Goal: Task Accomplishment & Management: Manage account settings

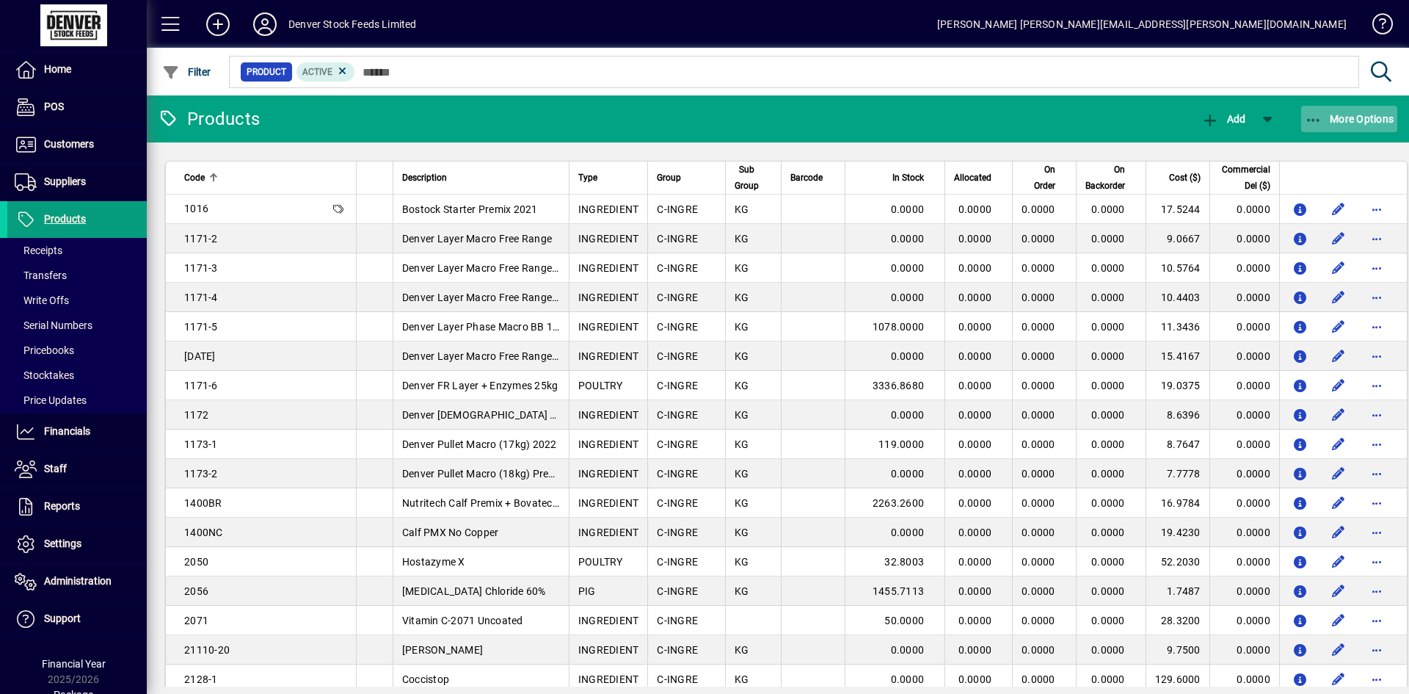
click at [1309, 118] on icon "button" at bounding box center [1314, 120] width 18 height 15
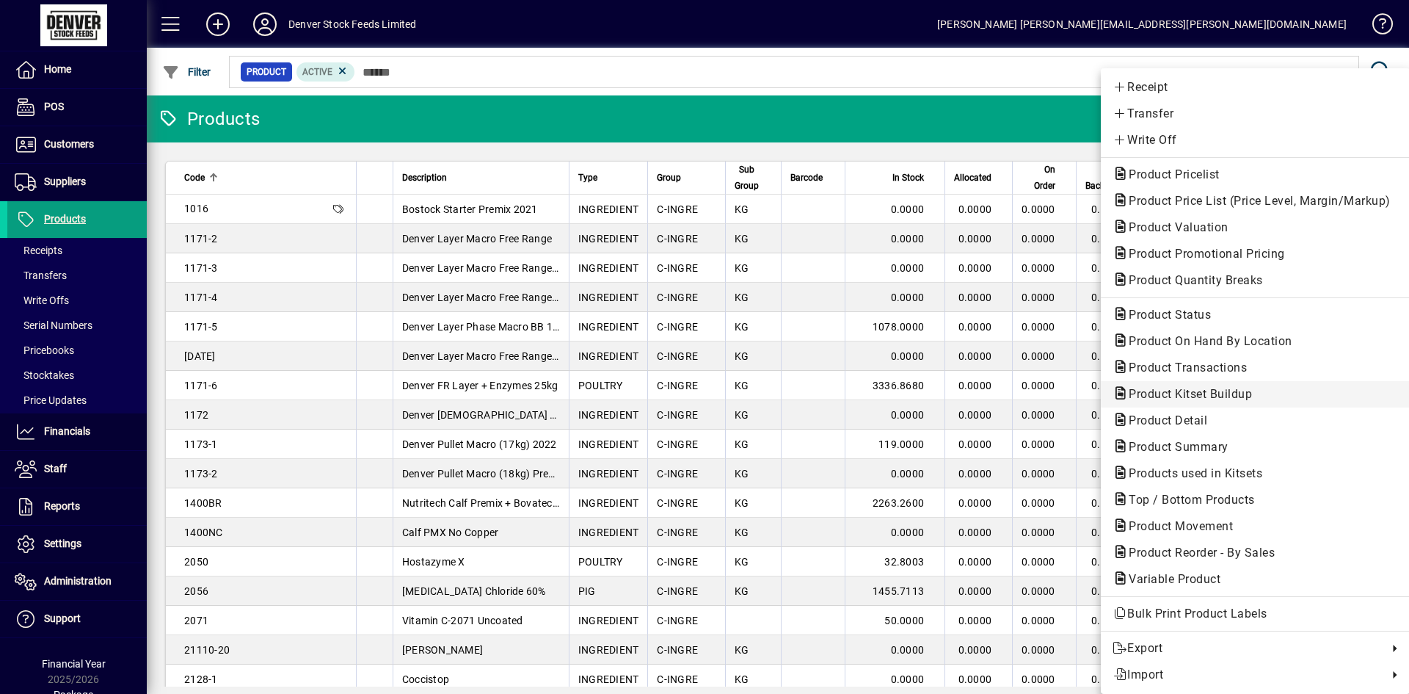
click at [1205, 397] on span "Product Kitset Buildup" at bounding box center [1186, 394] width 147 height 14
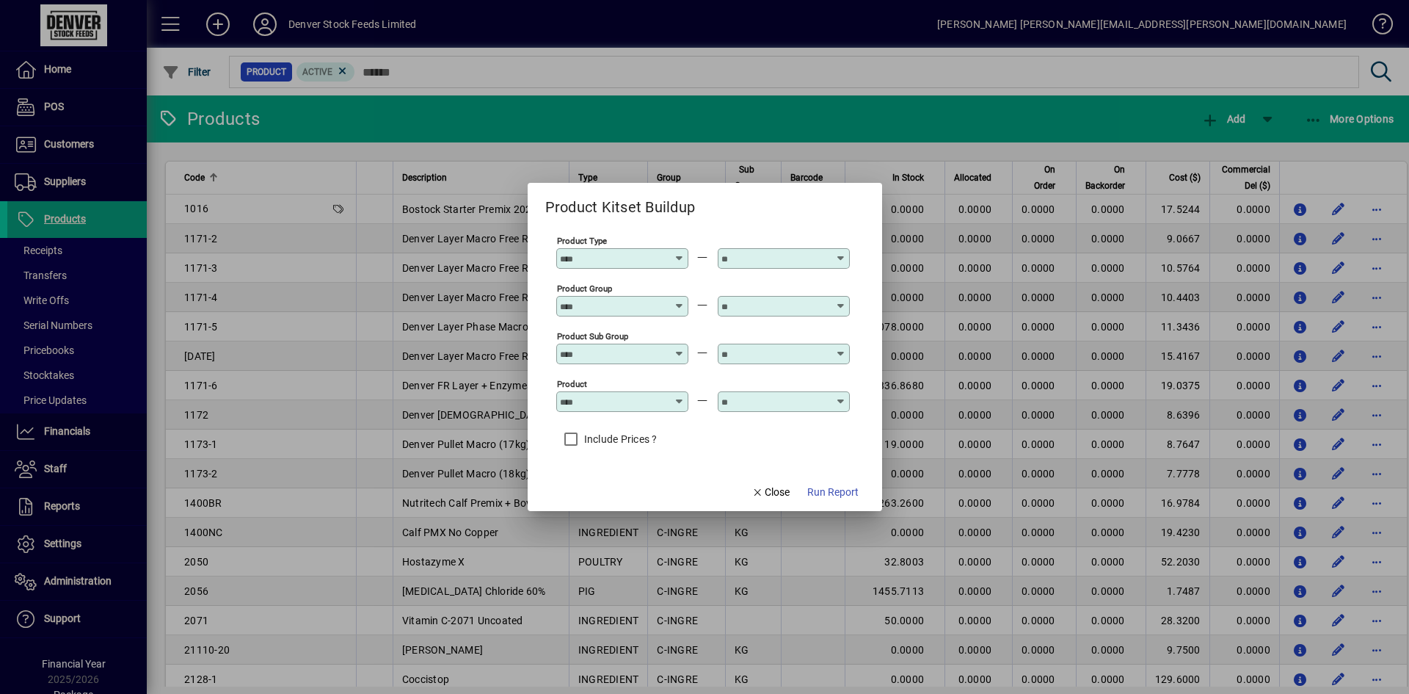
drag, startPoint x: 708, startPoint y: 462, endPoint x: 868, endPoint y: 516, distance: 169.0
click at [822, 498] on form "Product Kitset Buildup Product Type Product Group Product Sub Group Product Inc…" at bounding box center [705, 347] width 355 height 328
click at [868, 516] on div at bounding box center [704, 347] width 1409 height 694
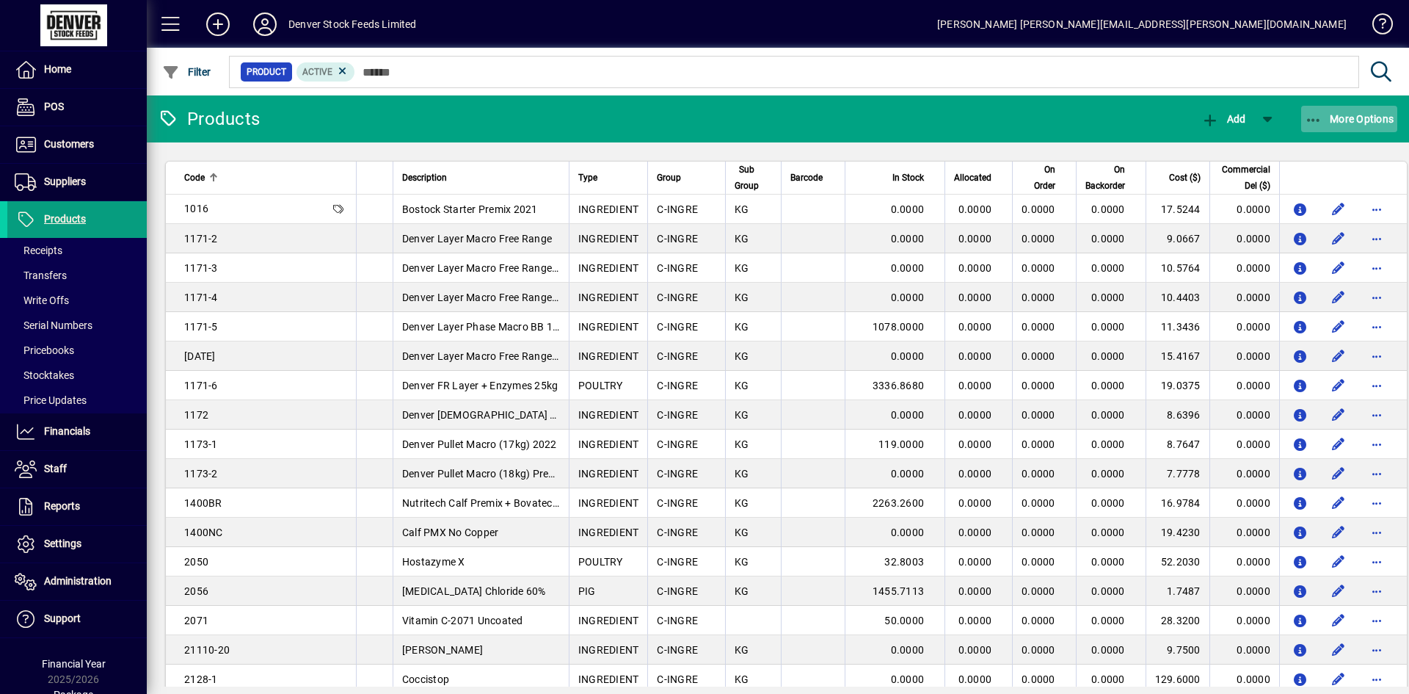
click at [1359, 119] on span "More Options" at bounding box center [1350, 119] width 90 height 12
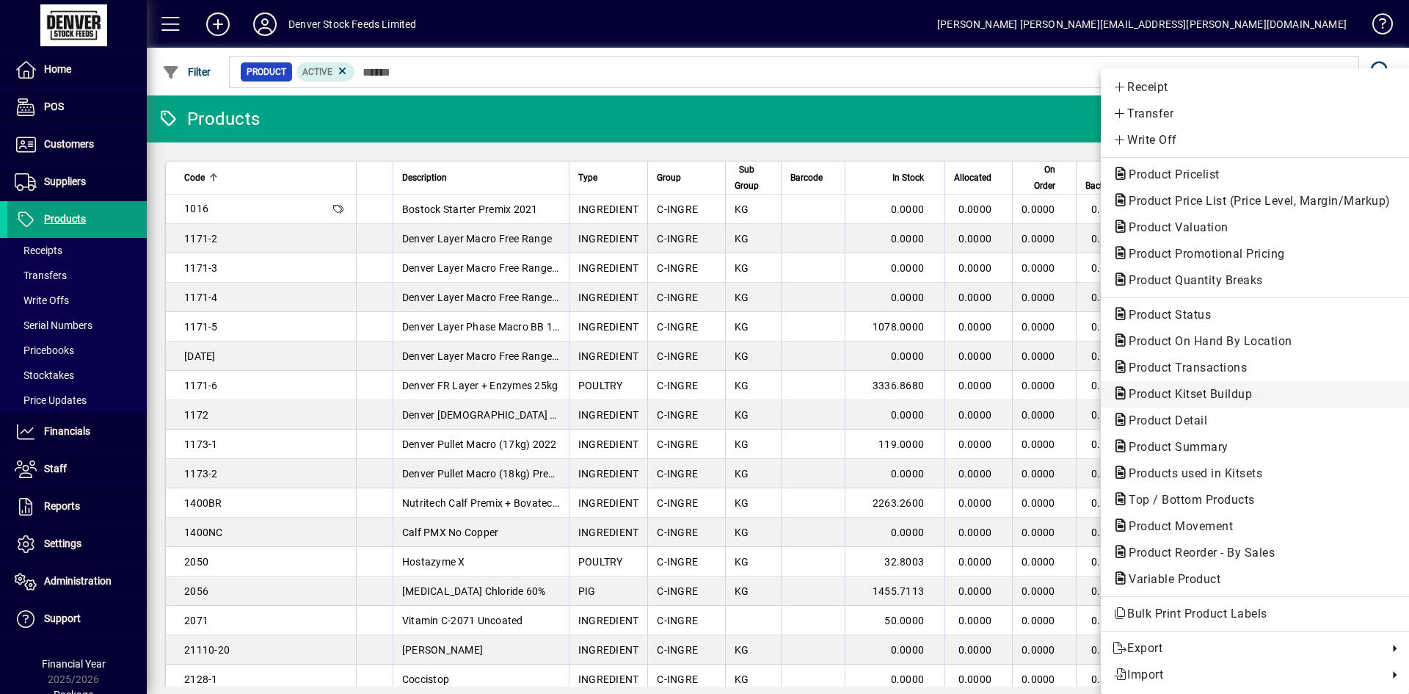
click at [1213, 394] on span "Product Kitset Buildup" at bounding box center [1186, 394] width 147 height 14
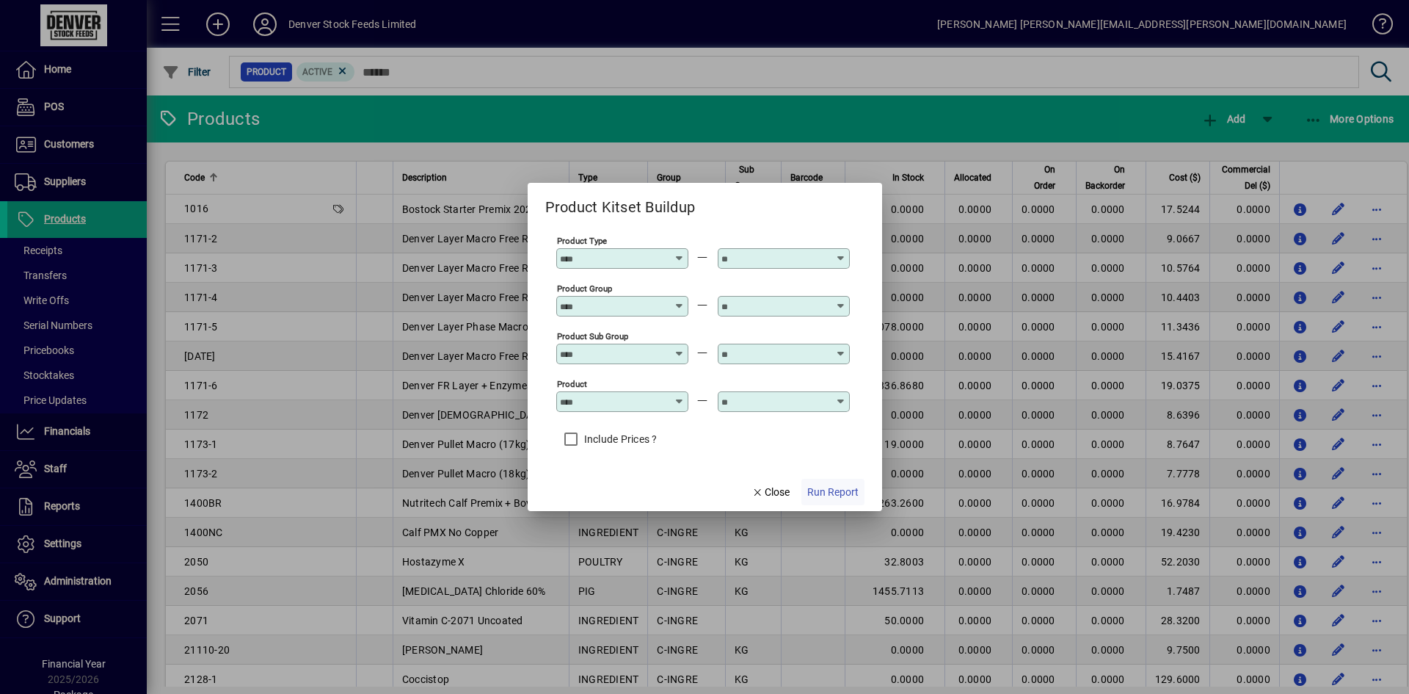
click at [822, 491] on span "Run Report" at bounding box center [832, 491] width 51 height 15
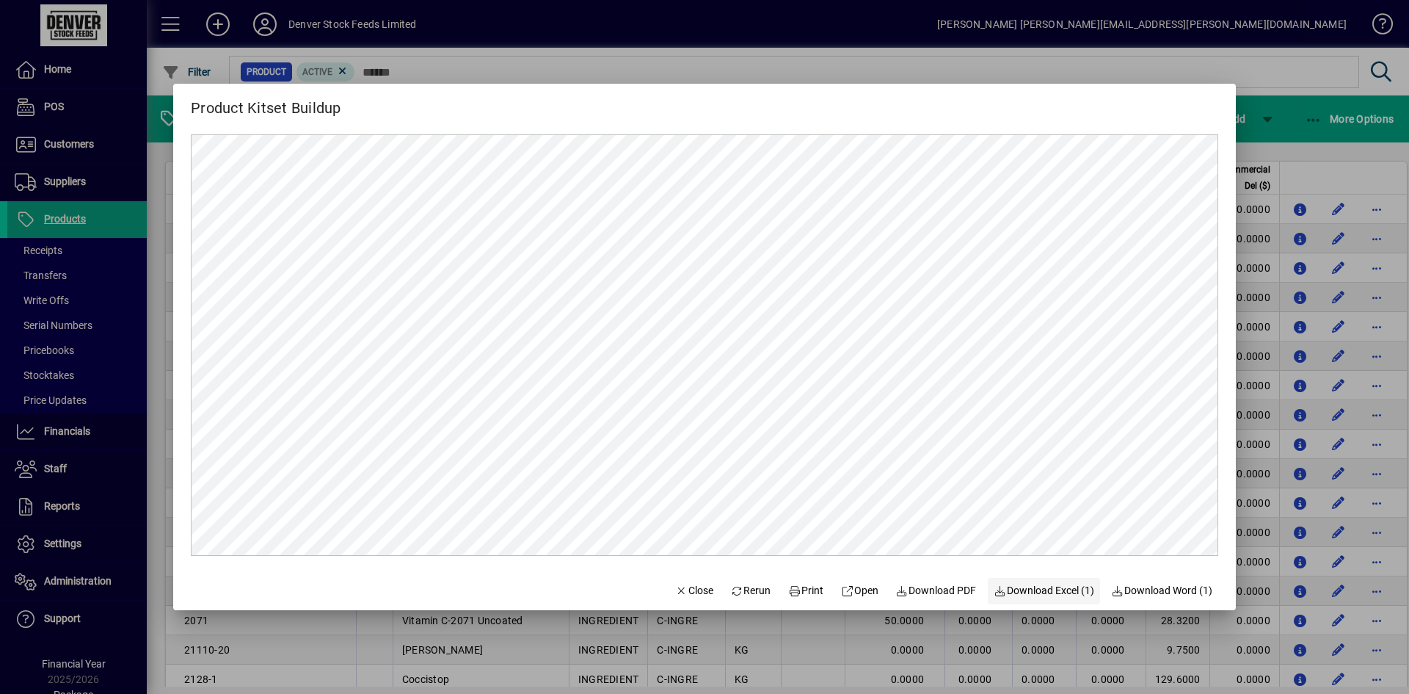
click at [1059, 585] on span "Download Excel (1)" at bounding box center [1044, 590] width 101 height 15
click at [1049, 585] on span "Download Excel (1)" at bounding box center [1044, 590] width 101 height 15
click at [679, 583] on span "Close" at bounding box center [694, 590] width 38 height 15
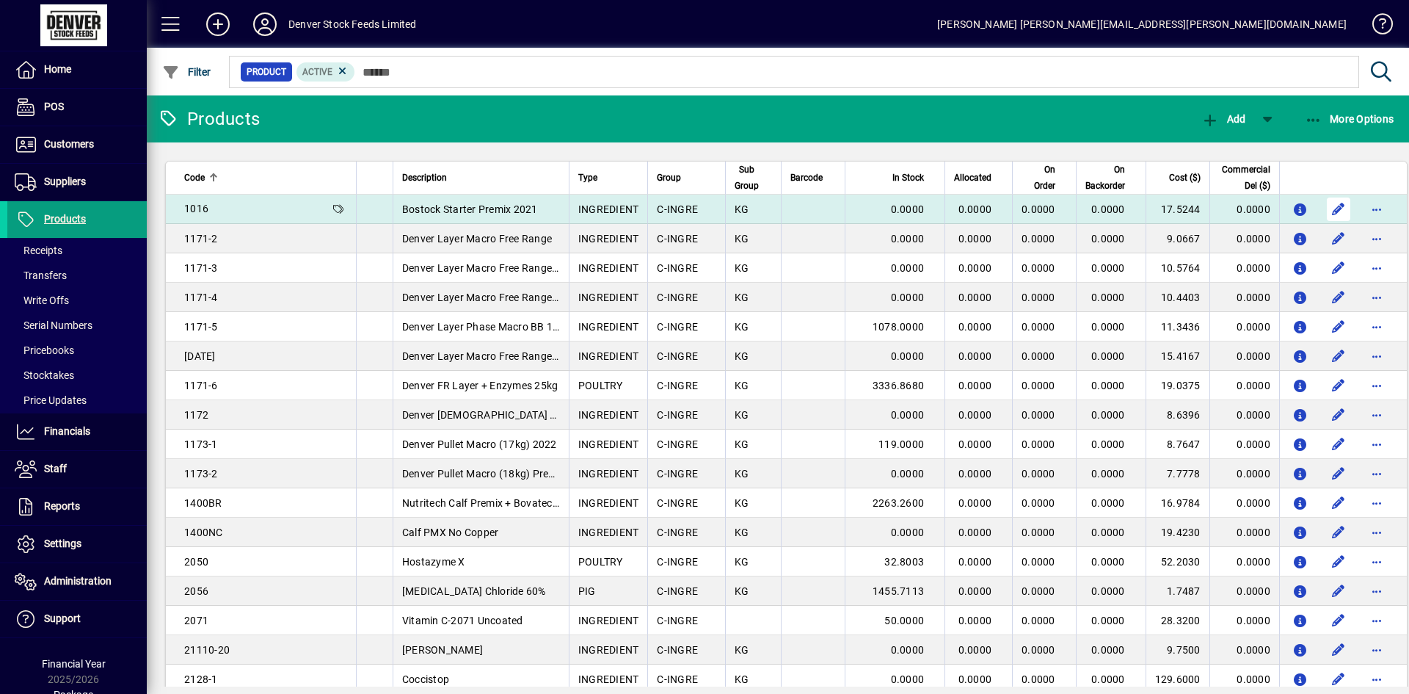
click at [1321, 206] on span "button" at bounding box center [1338, 209] width 35 height 35
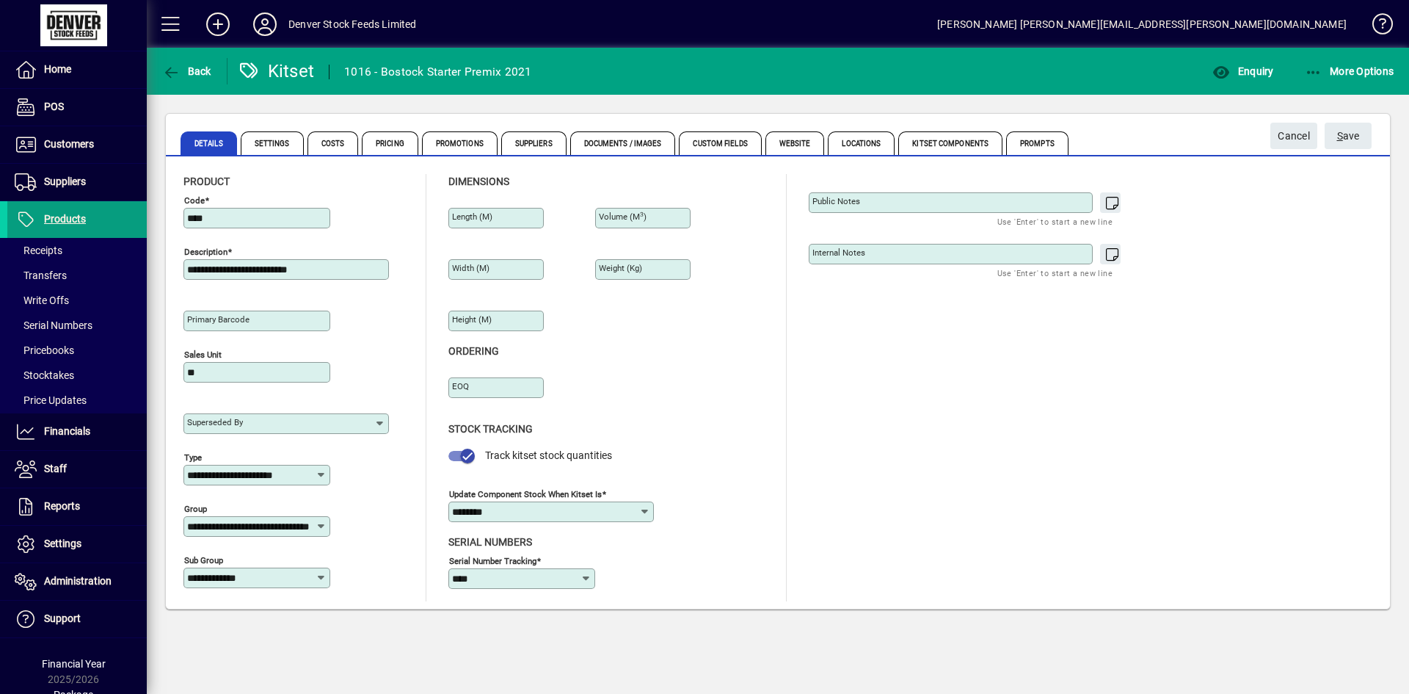
click at [542, 514] on input "********" at bounding box center [545, 512] width 187 height 12
click at [486, 552] on div "Invoiced" at bounding box center [480, 547] width 41 height 15
type input "********"
click at [467, 463] on span "button" at bounding box center [467, 456] width 15 height 15
click at [701, 463] on div "Stock Tracking Track kitset stock quantities Update component stock when kitset…" at bounding box center [596, 472] width 294 height 124
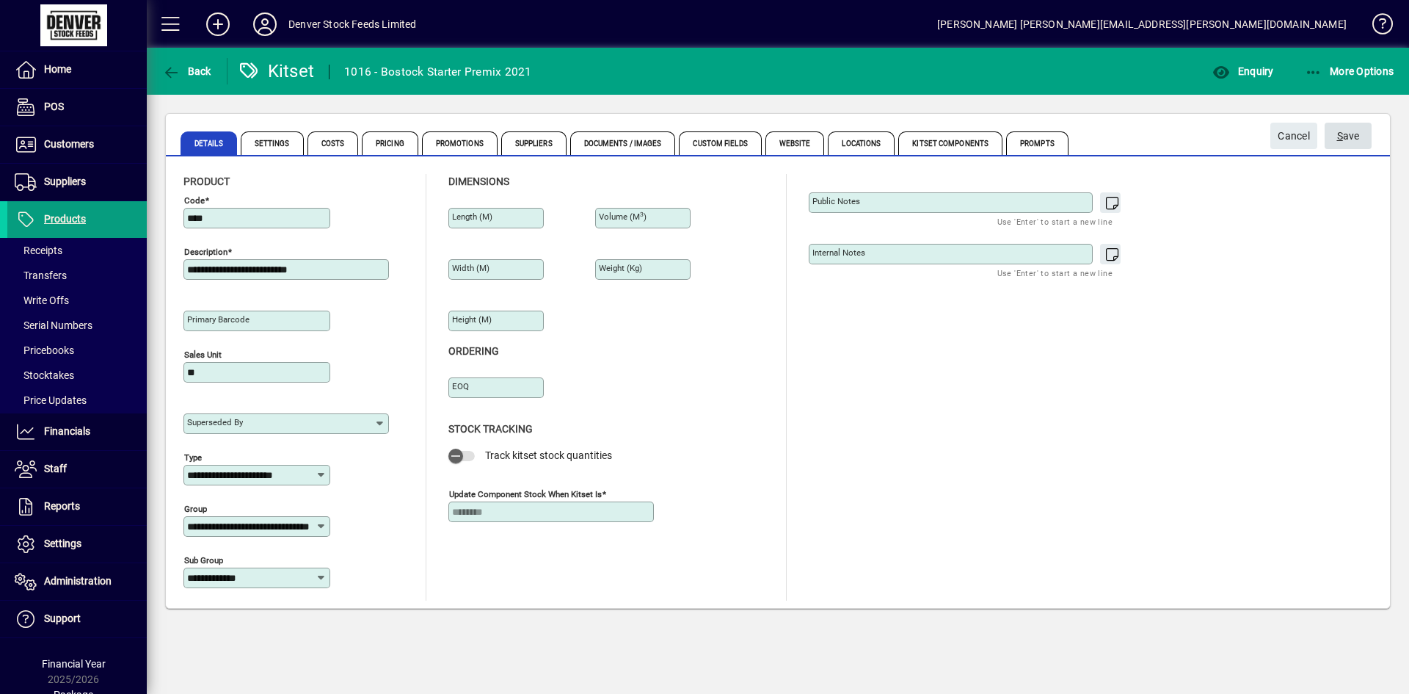
click at [1360, 134] on span "submit" at bounding box center [1348, 135] width 47 height 35
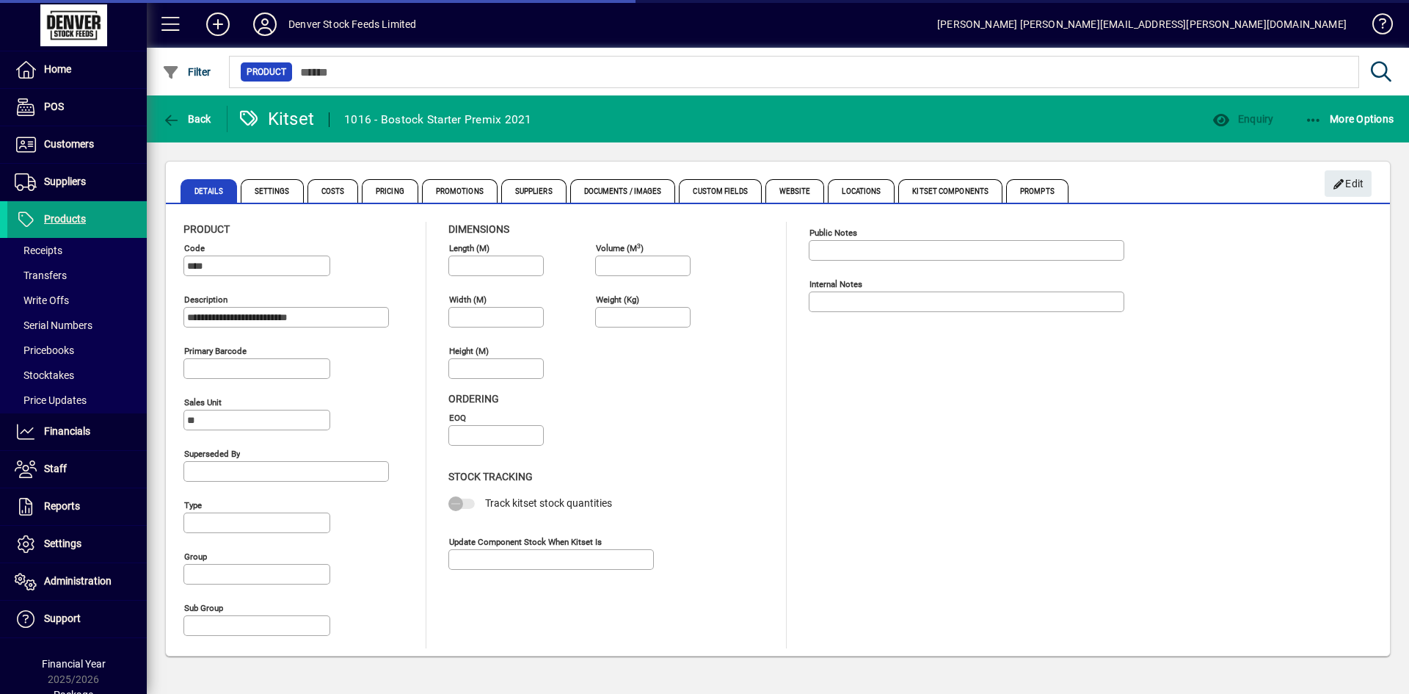
type input "**********"
type input "********"
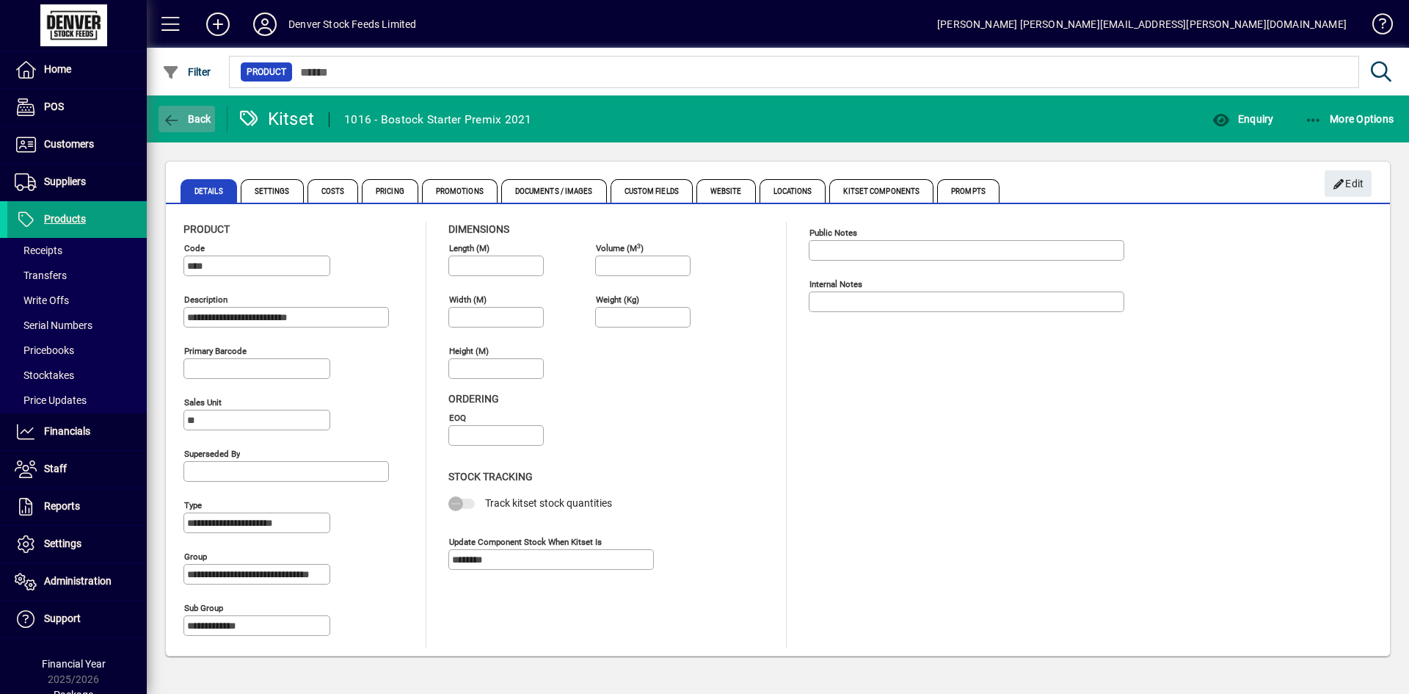
click at [186, 118] on span "Back" at bounding box center [186, 119] width 49 height 12
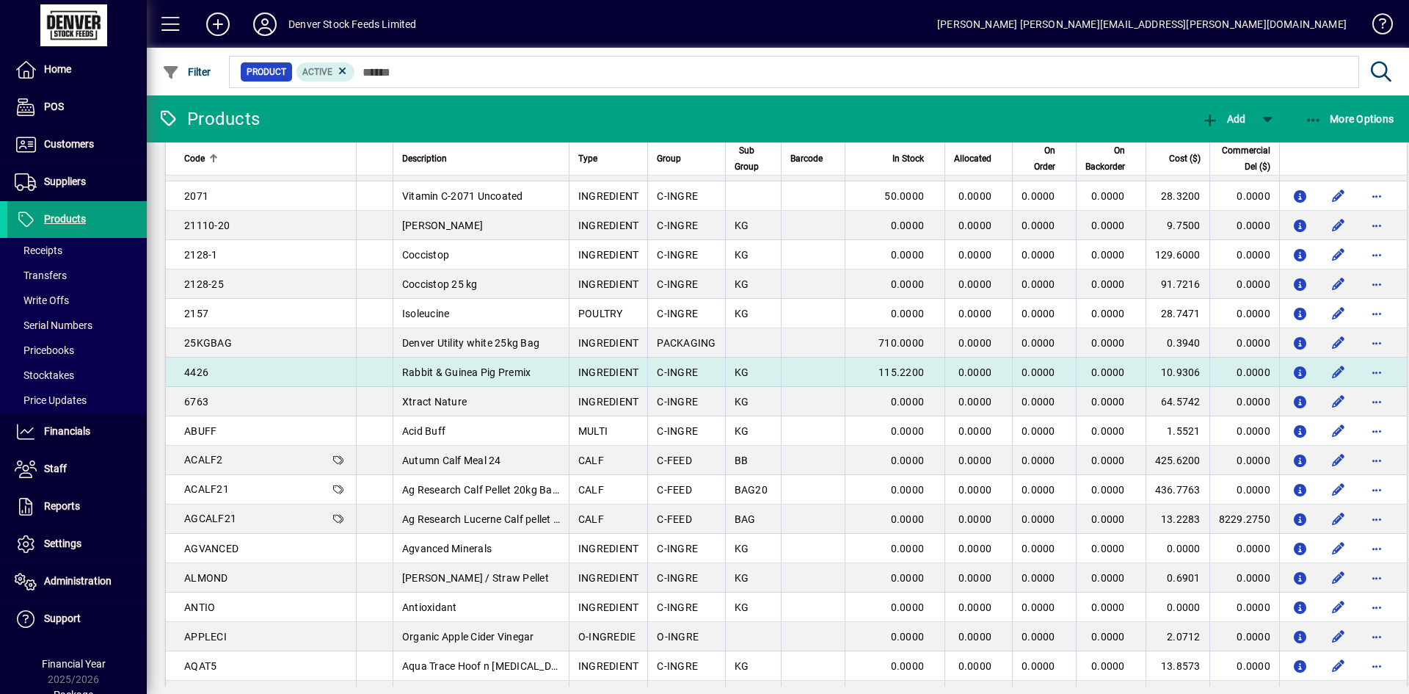
scroll to position [440, 0]
